Goal: Find specific page/section: Find specific page/section

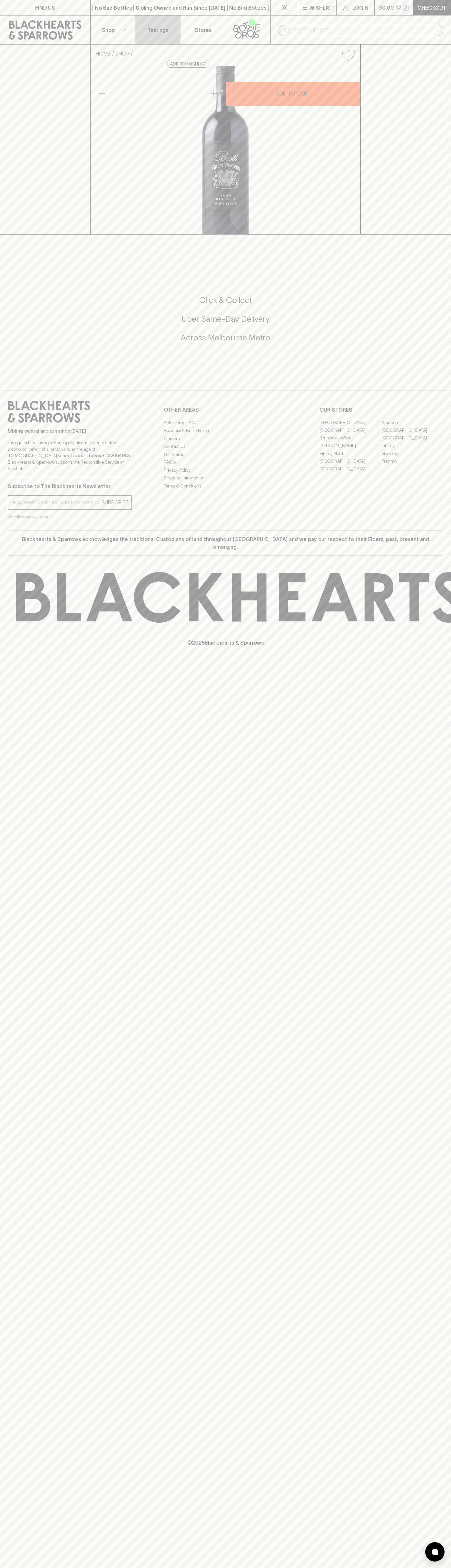
click at [153, 29] on p "Tastings" at bounding box center [157, 29] width 20 height 7
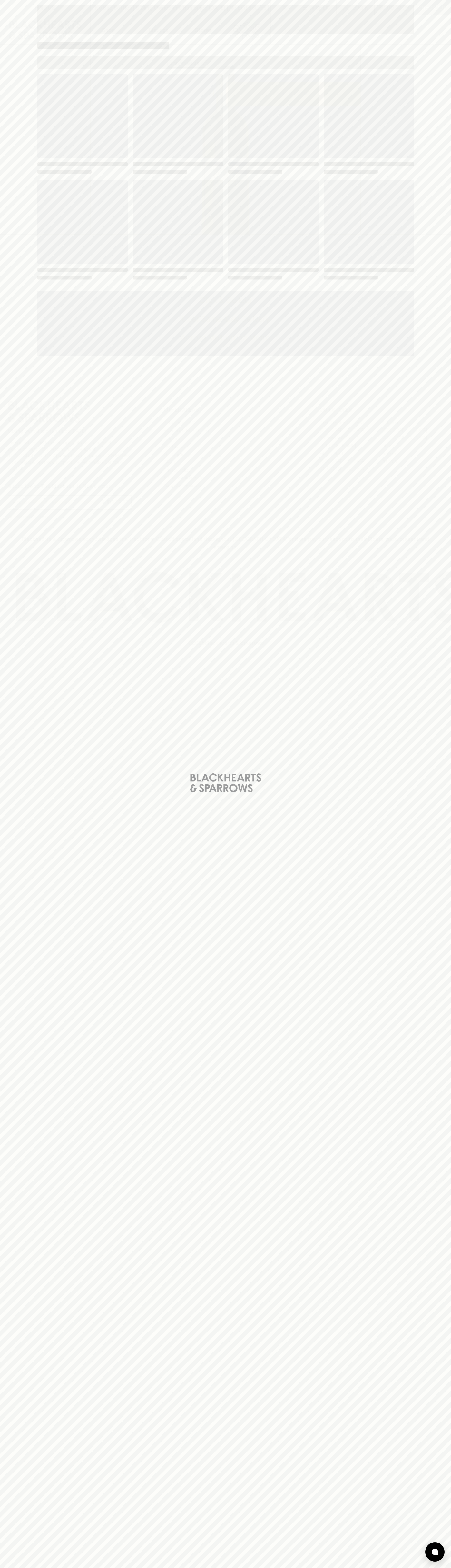
click at [444, 415] on div "Loading" at bounding box center [225, 784] width 451 height 1568
click at [361, 1567] on html "FIND US | No Bad Bottles | Sibling Owned and Run Since [DATE] | No Bad Bottles …" at bounding box center [225, 784] width 451 height 1568
click at [24, 1057] on div "Loading" at bounding box center [225, 784] width 451 height 1568
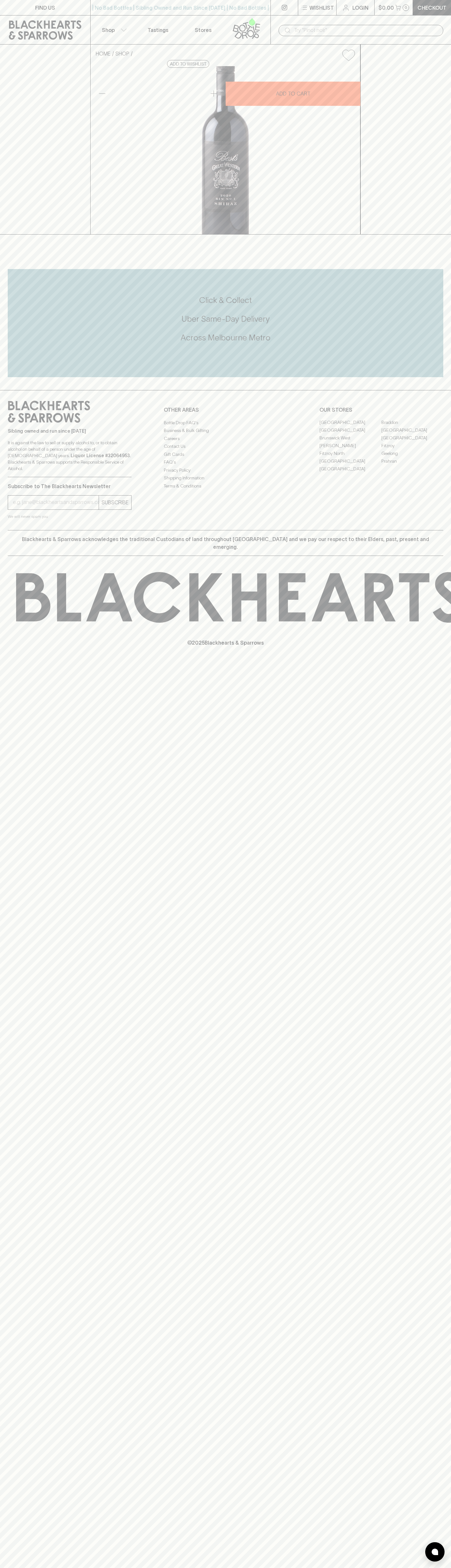
click at [350, 465] on link "[GEOGRAPHIC_DATA]" at bounding box center [350, 460] width 62 height 7
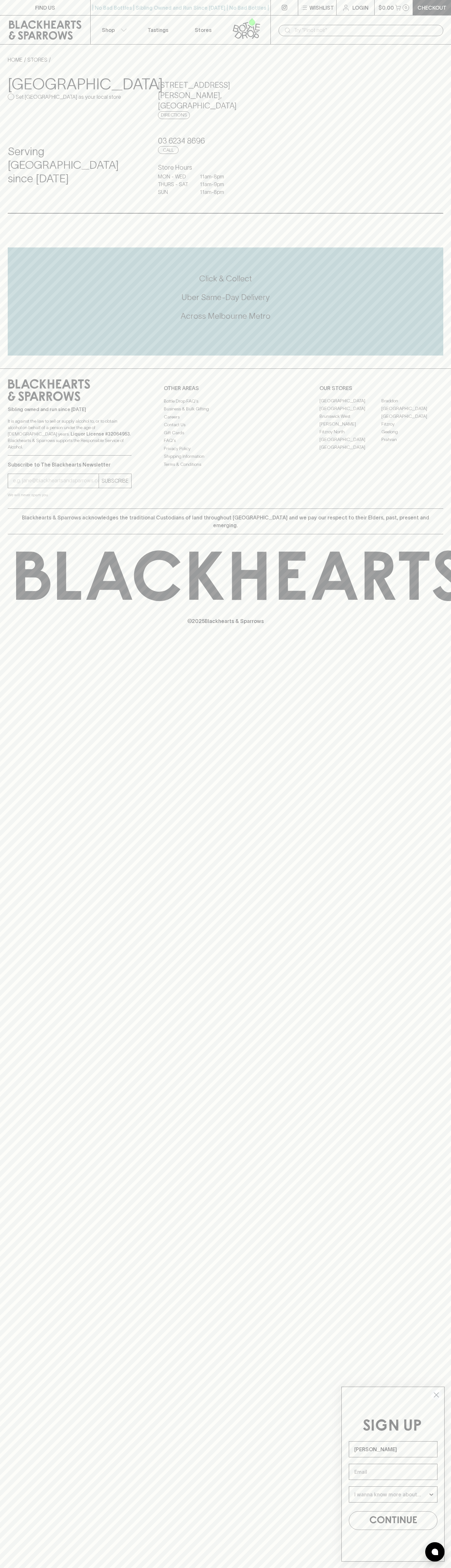
type input "John Smith"
